Goal: Task Accomplishment & Management: Complete application form

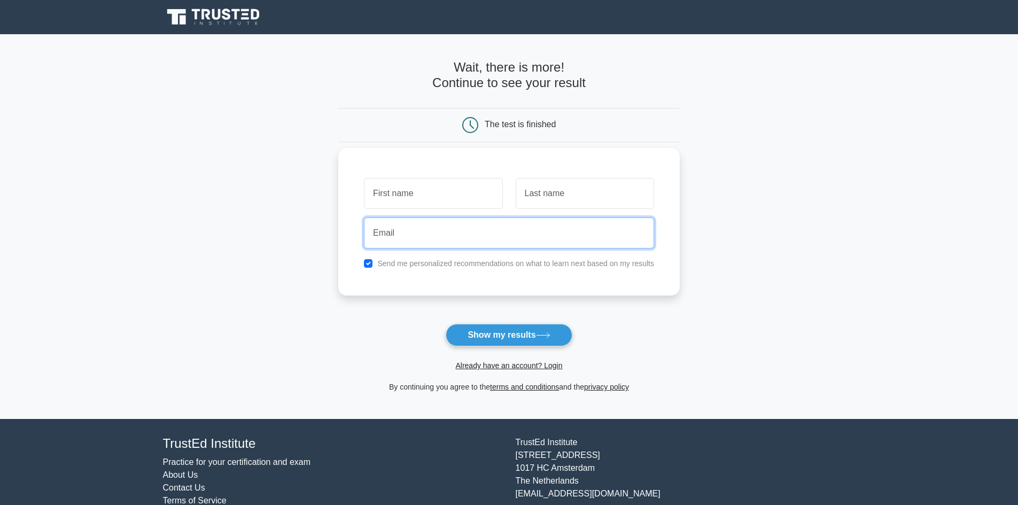
click at [429, 241] on input "email" at bounding box center [509, 233] width 290 height 31
type input "[EMAIL_ADDRESS][DOMAIN_NAME]"
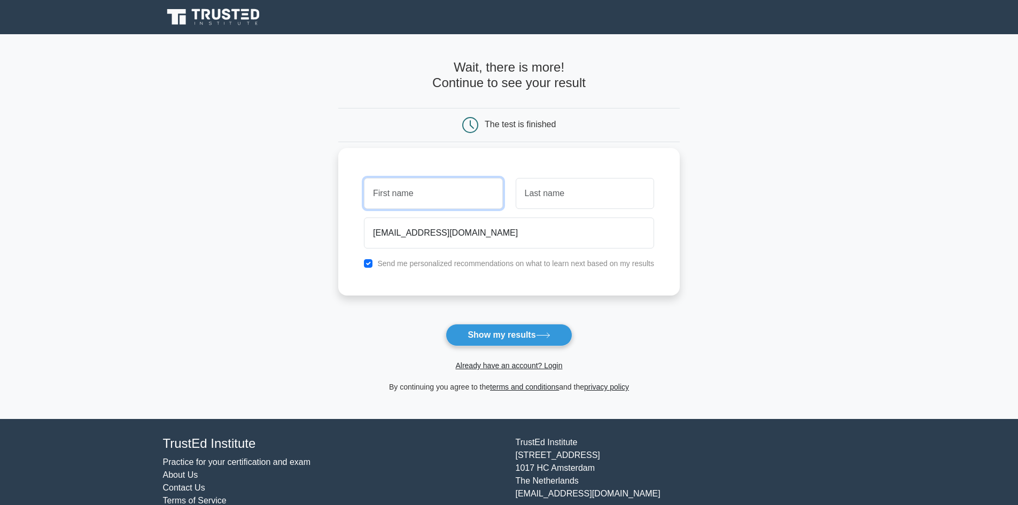
click at [410, 199] on input "text" at bounding box center [433, 193] width 138 height 31
type input "Naila"
click at [559, 189] on input "text" at bounding box center [585, 193] width 138 height 31
type input "[PERSON_NAME]"
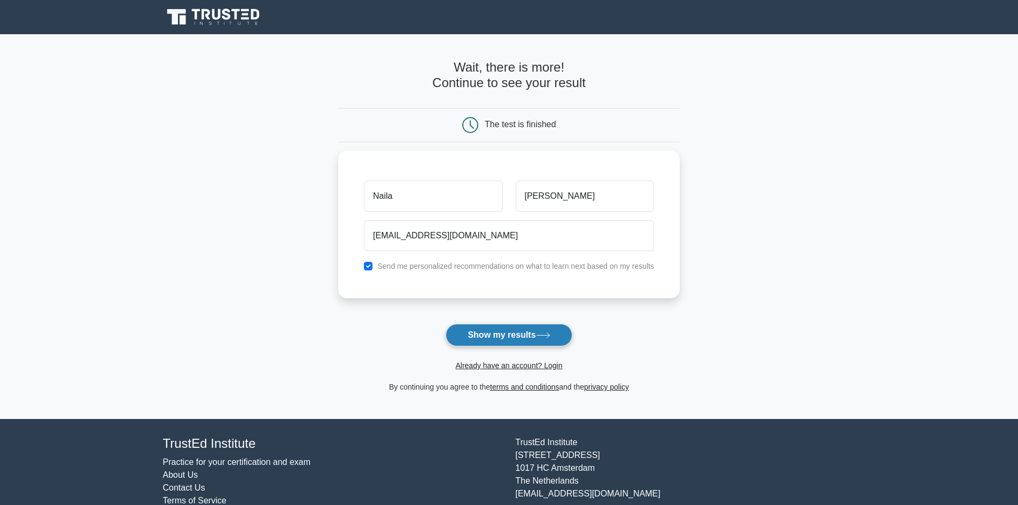
click at [497, 337] on button "Show my results" at bounding box center [509, 335] width 126 height 22
